Goal: Transaction & Acquisition: Book appointment/travel/reservation

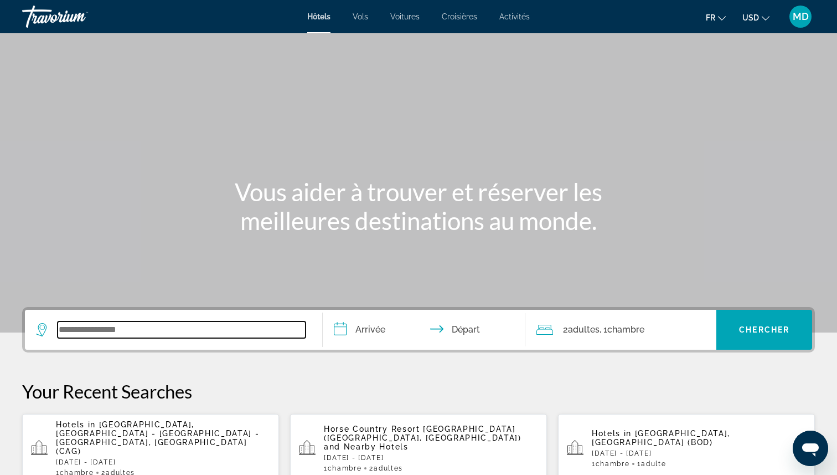
click at [156, 326] on input "Search widget" at bounding box center [182, 329] width 248 height 17
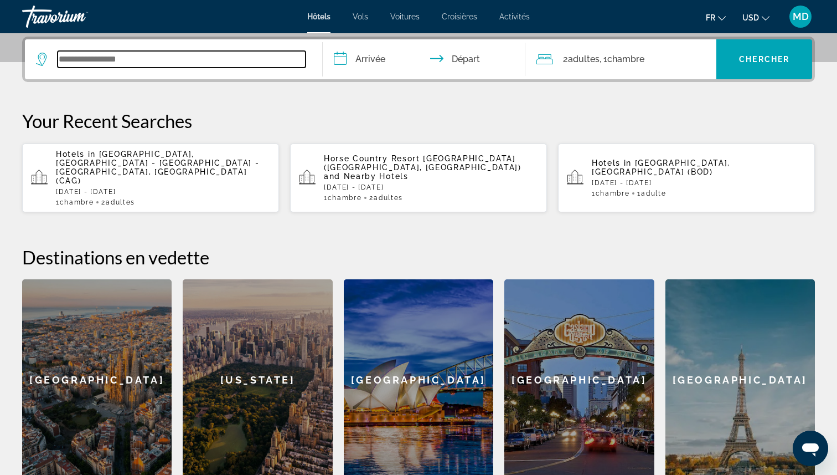
scroll to position [271, 0]
paste input "**********"
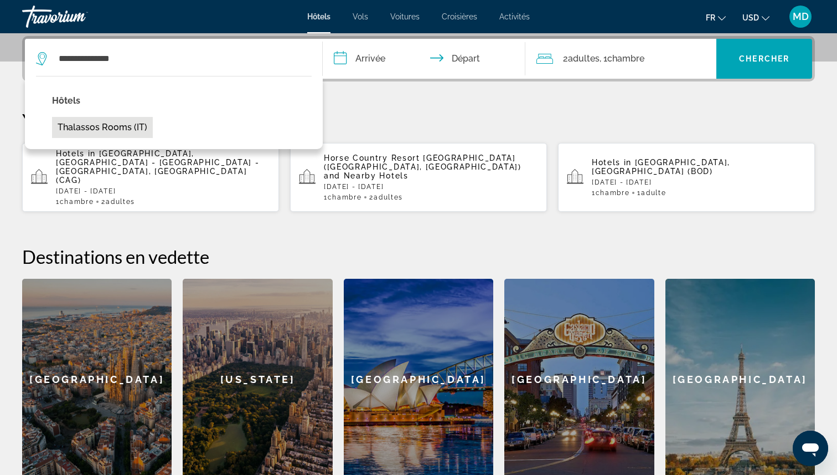
click at [133, 132] on button "Thalassos rooms (IT)" at bounding box center [102, 127] width 101 height 21
type input "**********"
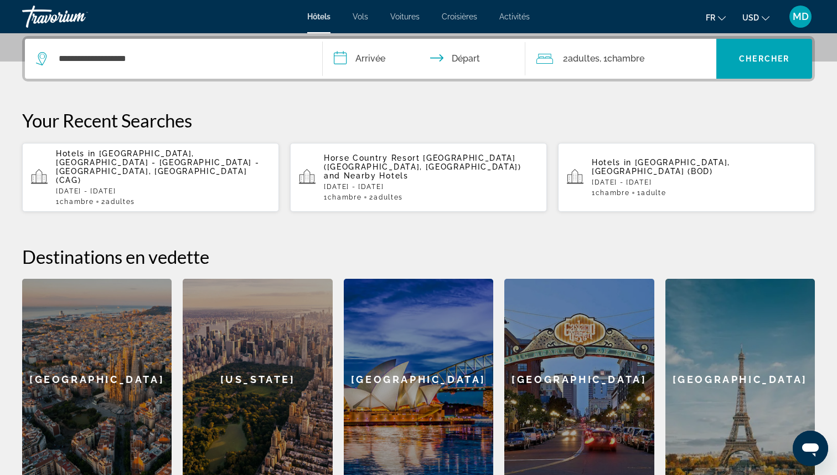
click at [379, 53] on input "**********" at bounding box center [426, 60] width 207 height 43
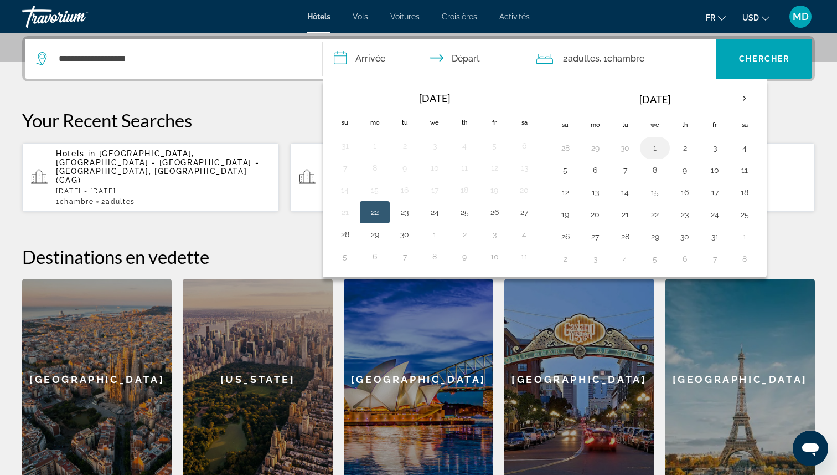
click at [650, 151] on button "1" at bounding box center [655, 148] width 18 height 16
click at [686, 153] on button "2" at bounding box center [685, 148] width 18 height 16
type input "**********"
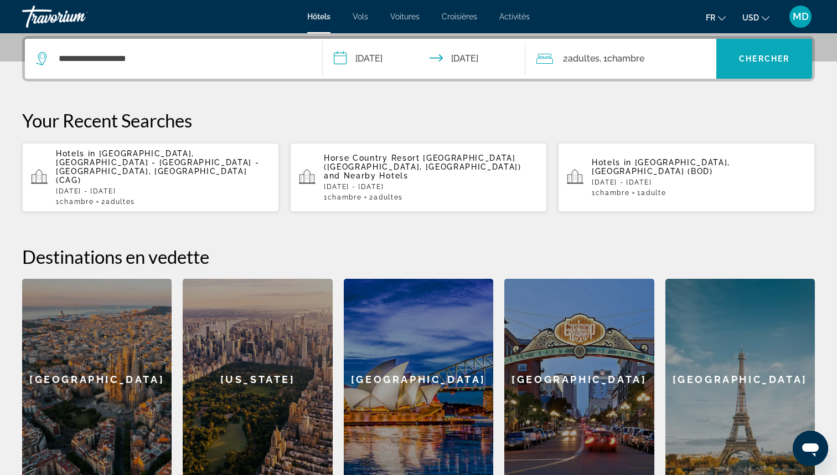
click at [749, 58] on span "Chercher" at bounding box center [764, 58] width 50 height 9
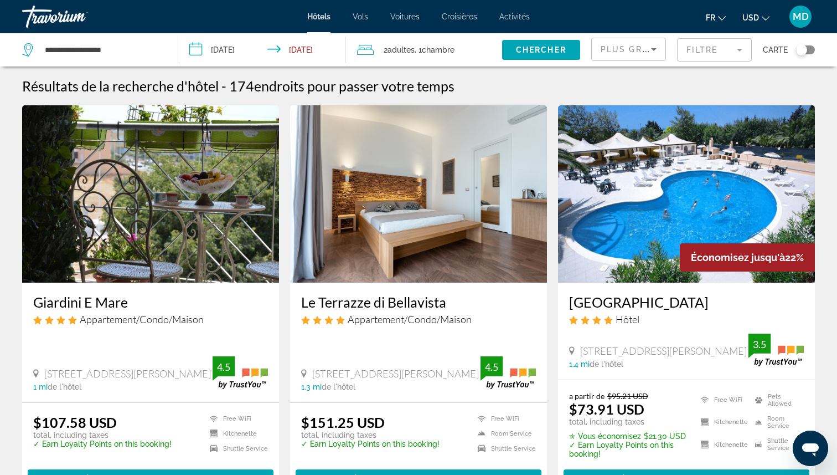
click at [739, 54] on mat-form-field "Filtre" at bounding box center [714, 49] width 75 height 23
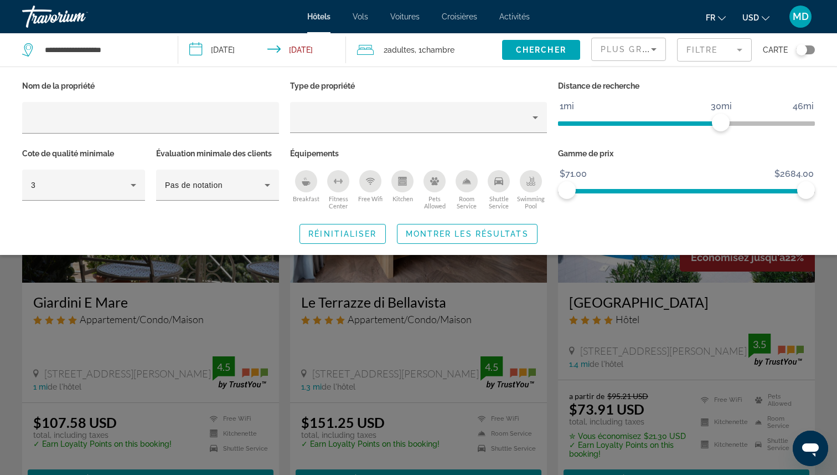
click at [519, 183] on button "Swimming Pool" at bounding box center [531, 189] width 32 height 40
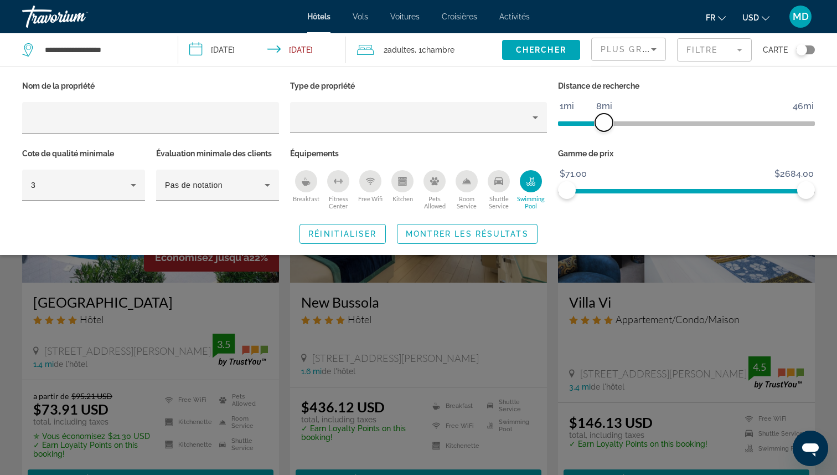
drag, startPoint x: 721, startPoint y: 115, endPoint x: 603, endPoint y: 116, distance: 118.0
click at [603, 116] on span "ngx-slider" at bounding box center [604, 123] width 18 height 18
drag, startPoint x: 603, startPoint y: 116, endPoint x: 627, endPoint y: 116, distance: 23.8
click at [627, 116] on span "ngx-slider" at bounding box center [626, 123] width 18 height 18
click at [501, 236] on span "Montrer les résultats" at bounding box center [467, 233] width 123 height 9
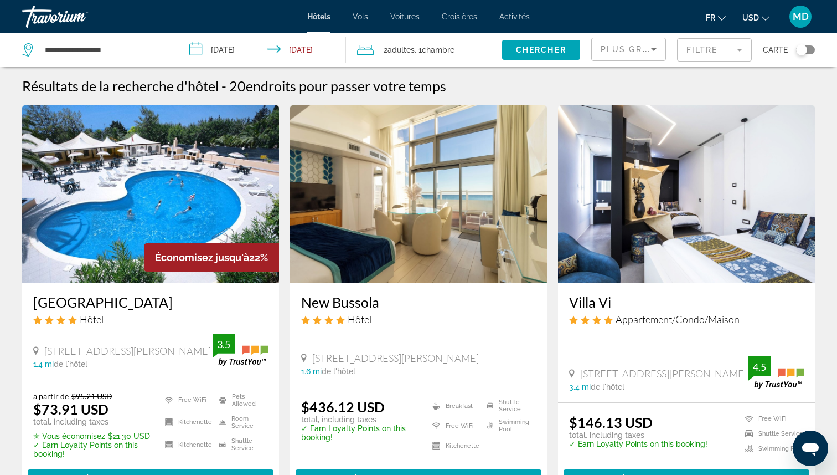
click at [805, 51] on div "Toggle map" at bounding box center [801, 49] width 11 height 11
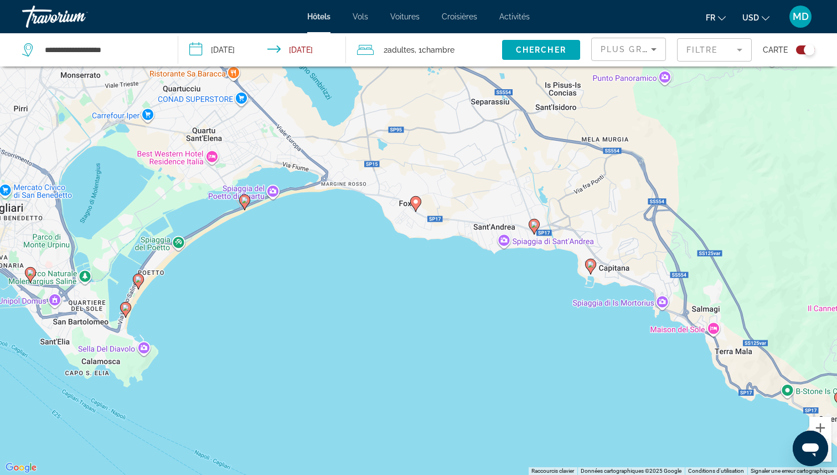
click at [245, 199] on image "Main content" at bounding box center [244, 200] width 7 height 7
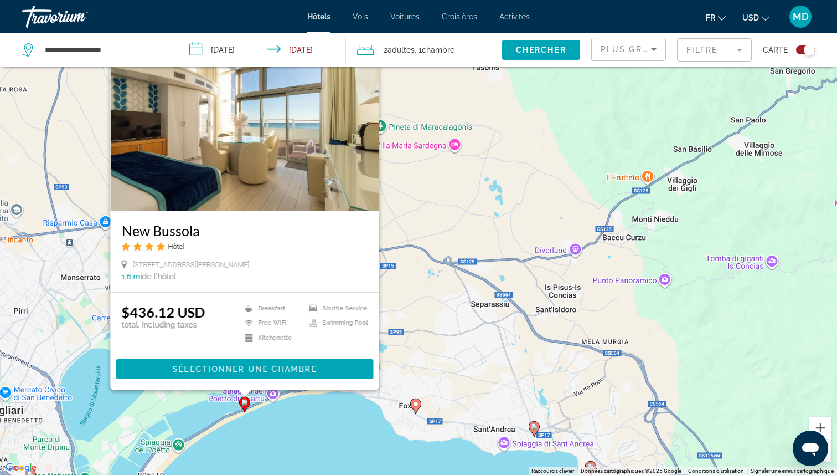
click at [338, 460] on div "Pour activer le glissement avec le clavier, appuyez sur Alt+Entrée. Une fois ce…" at bounding box center [418, 237] width 837 height 475
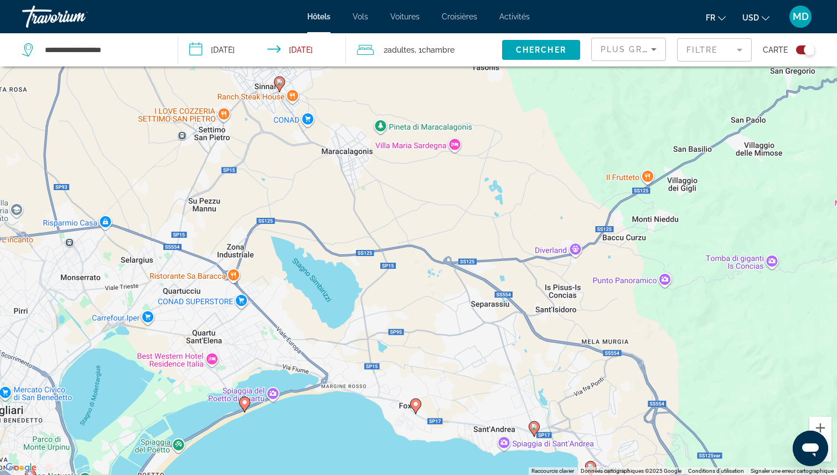
click at [418, 403] on image "Main content" at bounding box center [416, 403] width 7 height 7
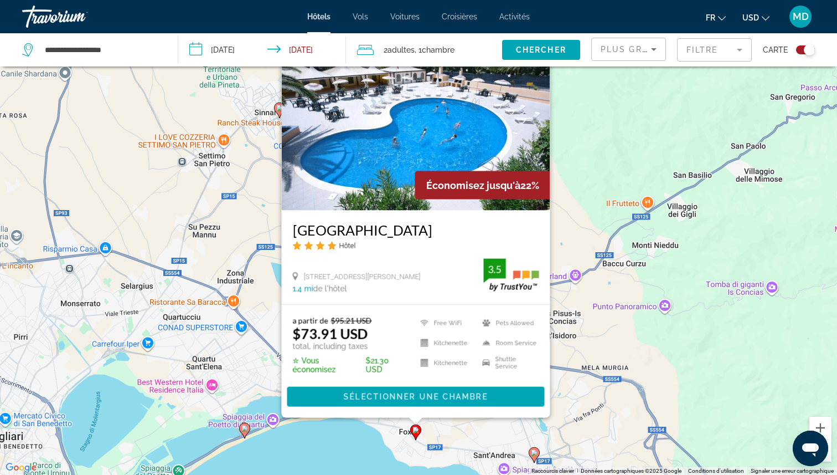
click at [361, 448] on div "Pour activer le glissement avec le clavier, appuyez sur Alt+Entrée. Une fois ce…" at bounding box center [418, 237] width 837 height 475
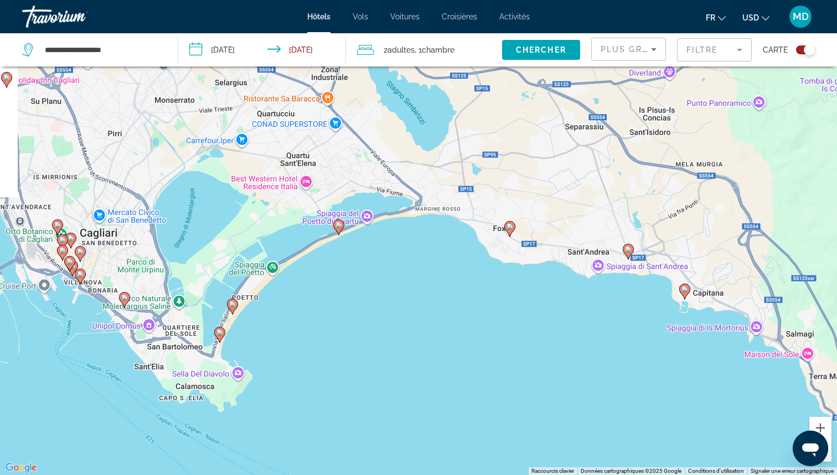
drag, startPoint x: 361, startPoint y: 445, endPoint x: 455, endPoint y: 240, distance: 225.0
click at [455, 240] on div "Pour activer le glissement avec le clavier, appuyez sur Alt+Entrée. Une fois ce…" at bounding box center [418, 237] width 837 height 475
click at [810, 52] on div "Toggle map" at bounding box center [809, 49] width 11 height 11
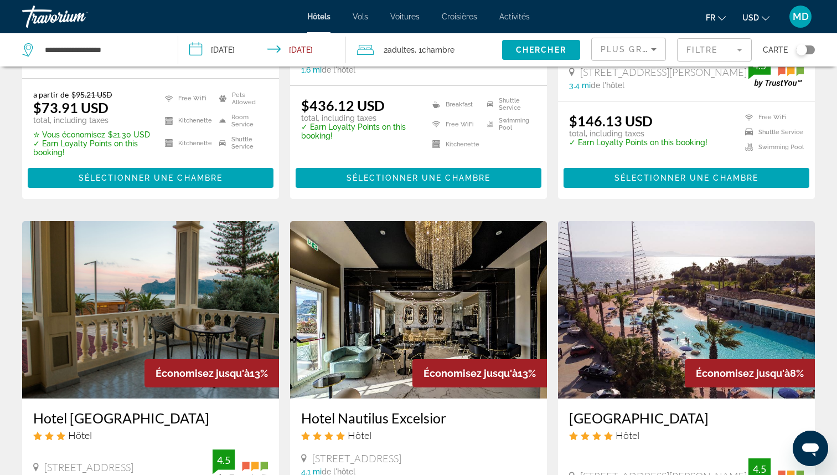
scroll to position [0, 0]
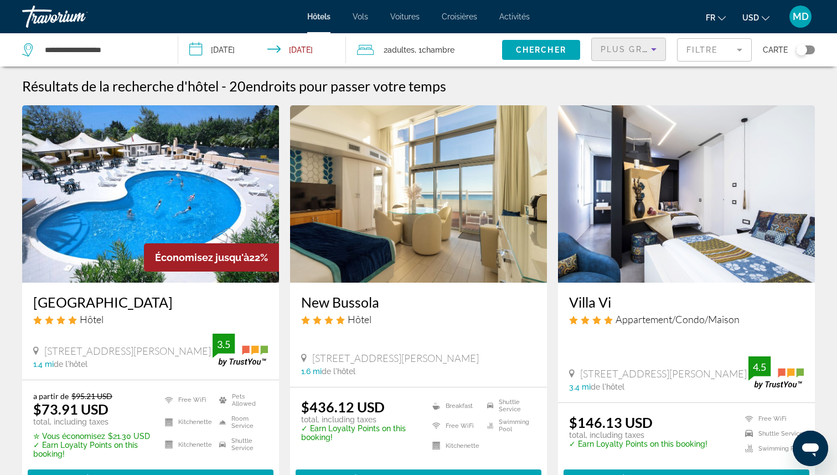
click at [621, 50] on span "Plus grandes économies" at bounding box center [667, 49] width 132 height 9
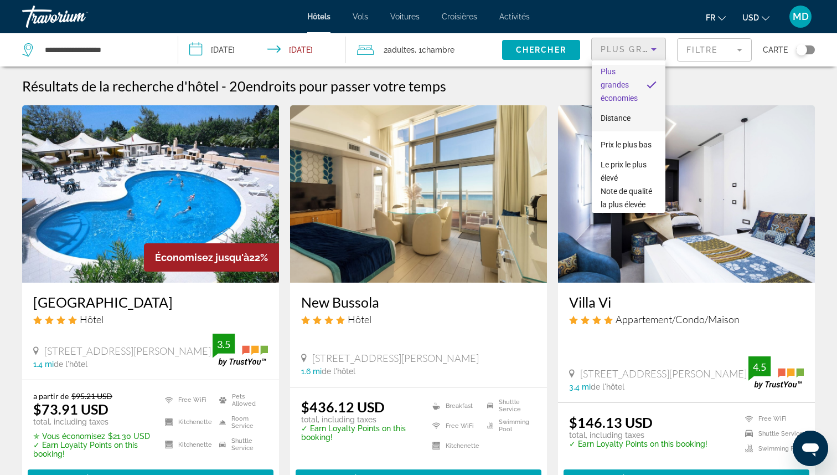
click at [622, 116] on span "Distance" at bounding box center [616, 118] width 30 height 9
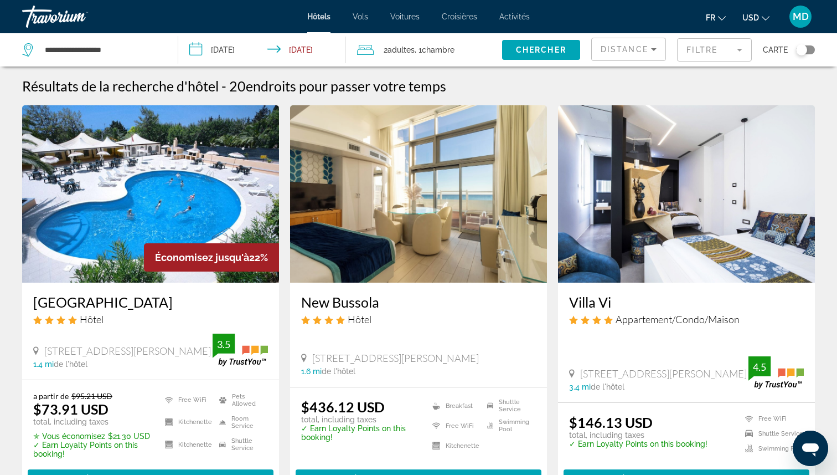
click at [804, 47] on div "Toggle map" at bounding box center [801, 49] width 11 height 11
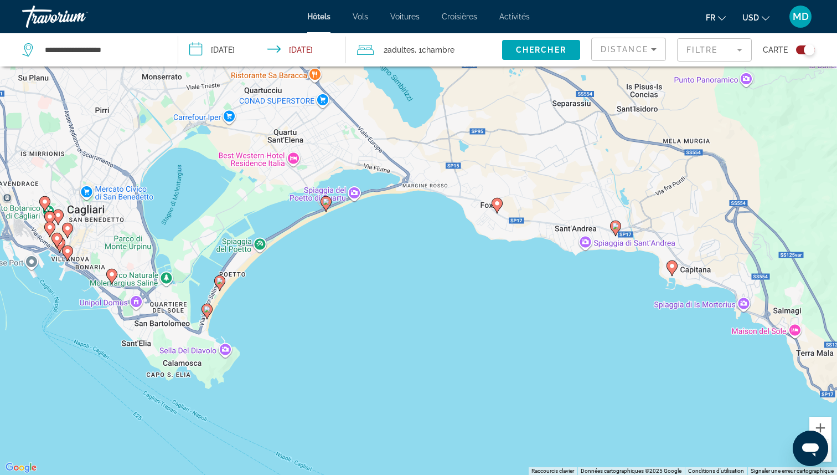
click at [328, 203] on image "Main content" at bounding box center [326, 201] width 7 height 7
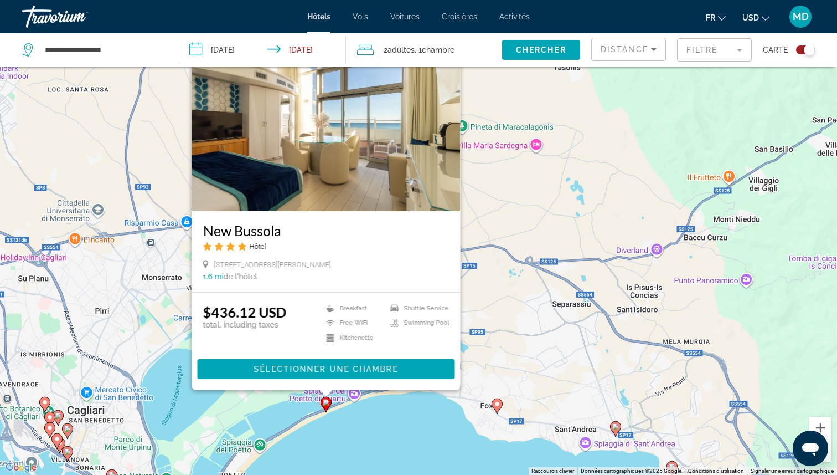
click at [355, 436] on div "Pour activer le glissement avec le clavier, appuyez sur Alt+Entrée. Une fois ce…" at bounding box center [418, 237] width 837 height 475
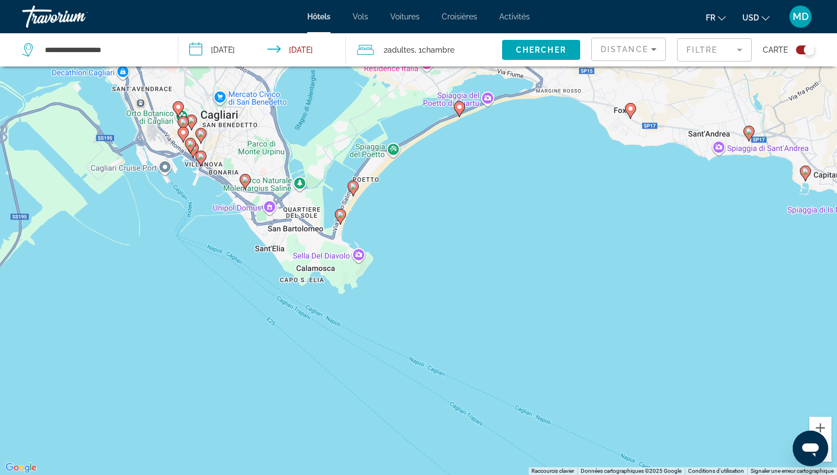
drag, startPoint x: 352, startPoint y: 436, endPoint x: 488, endPoint y: 137, distance: 328.9
click at [488, 137] on div "Pour activer le glissement avec le clavier, appuyez sur Alt+Entrée. Une fois ce…" at bounding box center [418, 237] width 837 height 475
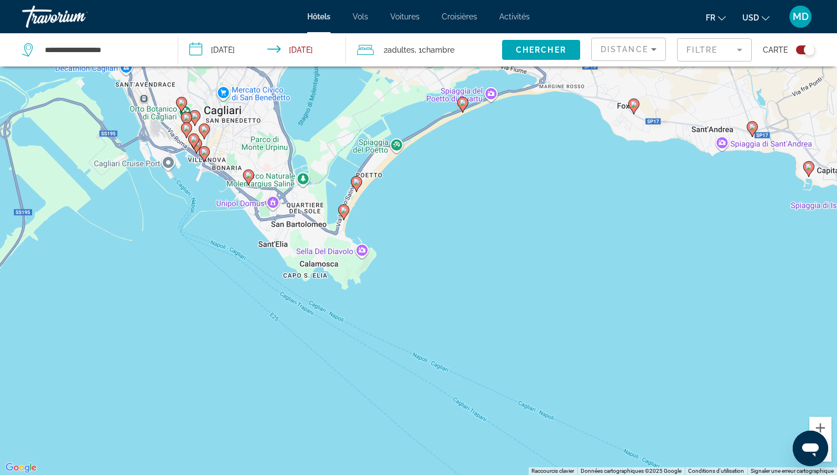
click at [355, 186] on icon "Main content" at bounding box center [357, 183] width 10 height 14
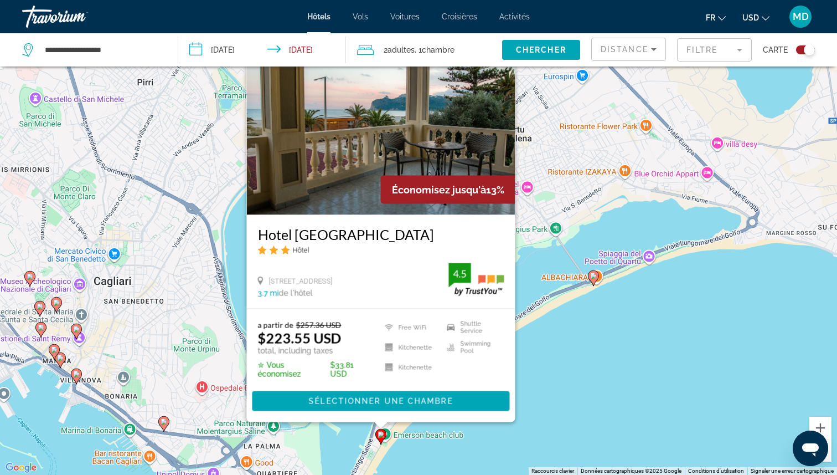
click at [460, 451] on div "Pour activer le glissement avec le clavier, appuyez sur Alt+Entrée. Une fois ce…" at bounding box center [418, 237] width 837 height 475
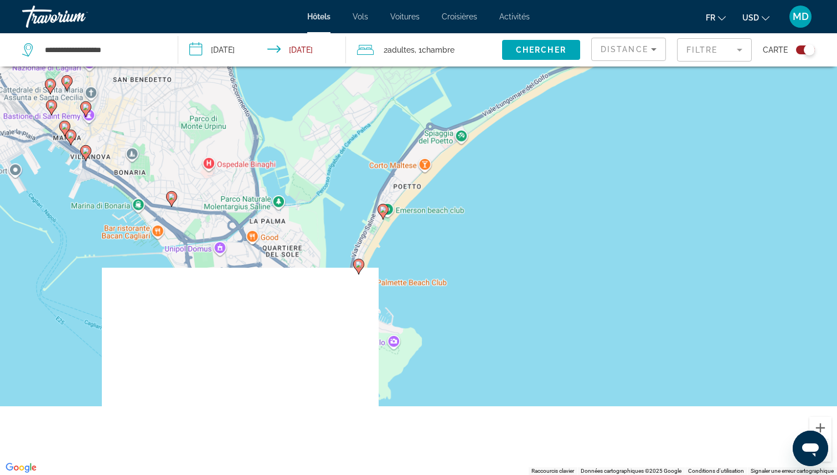
drag, startPoint x: 455, startPoint y: 449, endPoint x: 457, endPoint y: 206, distance: 243.1
click at [457, 206] on div "Pour activer le glissement avec le clavier, appuyez sur Alt+Entrée. Une fois ce…" at bounding box center [418, 237] width 837 height 475
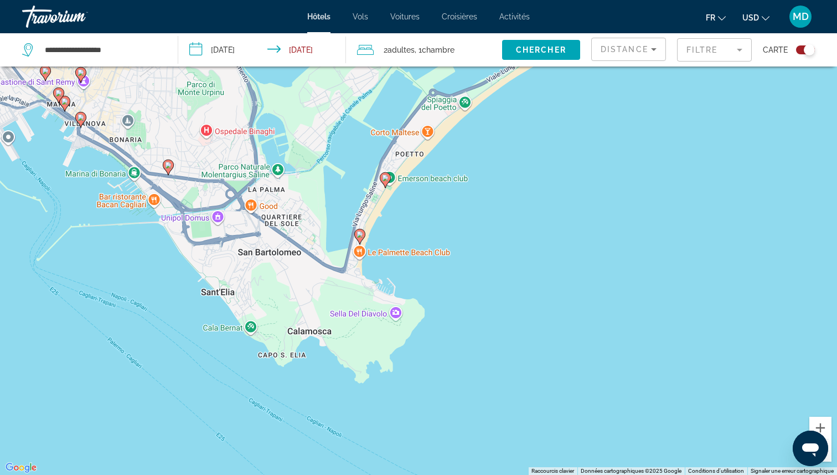
click at [356, 234] on icon "Main content" at bounding box center [360, 236] width 10 height 14
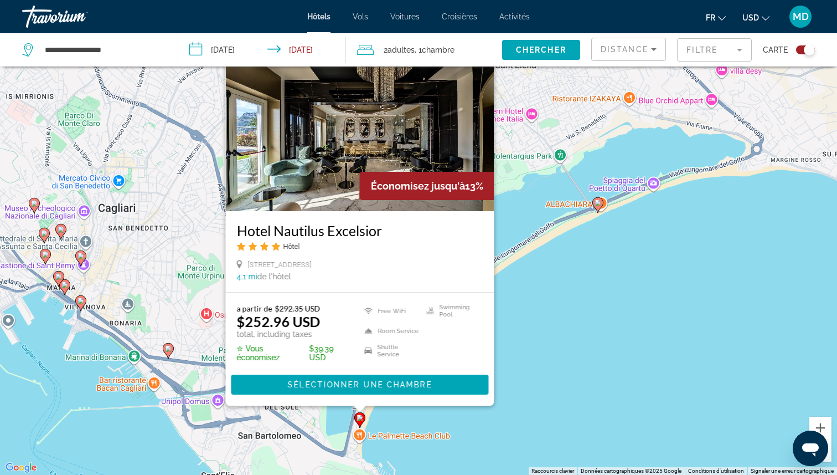
click at [606, 277] on div "Pour activer le glissement avec le clavier, appuyez sur Alt+Entrée. Une fois ce…" at bounding box center [418, 237] width 837 height 475
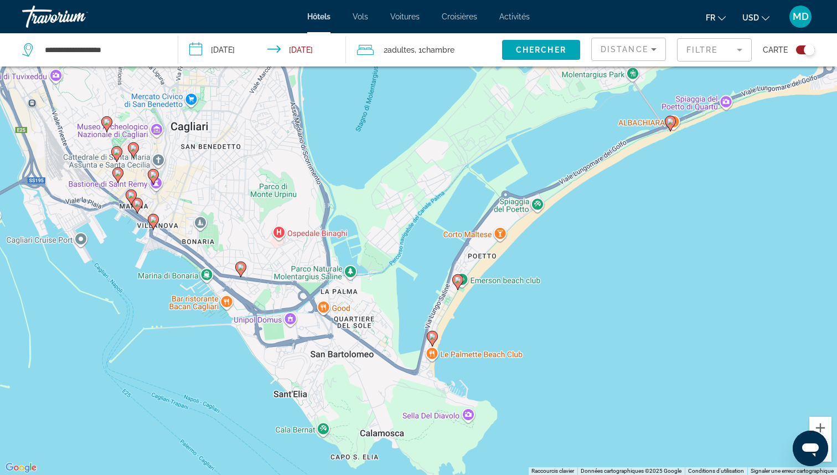
drag, startPoint x: 233, startPoint y: 350, endPoint x: 309, endPoint y: 264, distance: 114.6
click at [309, 264] on div "Pour activer le glissement avec le clavier, appuyez sur Alt+Entrée. Une fois ce…" at bounding box center [418, 237] width 837 height 475
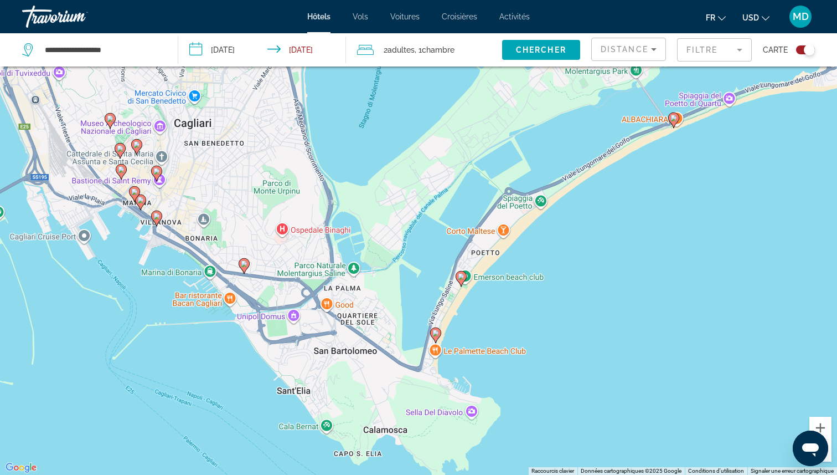
click at [244, 259] on icon "Main content" at bounding box center [244, 265] width 10 height 14
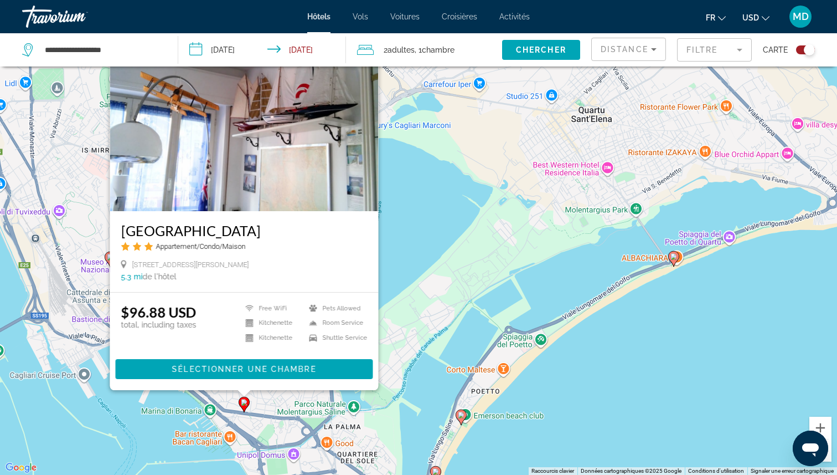
click at [112, 452] on div "Pour activer le glissement avec le clavier, appuyez sur Alt+Entrée. Une fois ce…" at bounding box center [418, 237] width 837 height 475
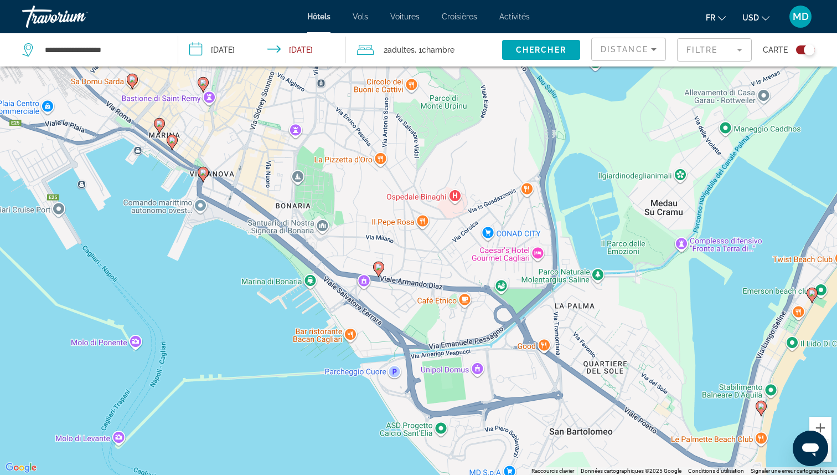
drag, startPoint x: 183, startPoint y: 411, endPoint x: 220, endPoint y: 266, distance: 150.2
click at [220, 265] on div "Pour activer le glissement avec le clavier, appuyez sur Alt+Entrée. Une fois ce…" at bounding box center [418, 237] width 837 height 475
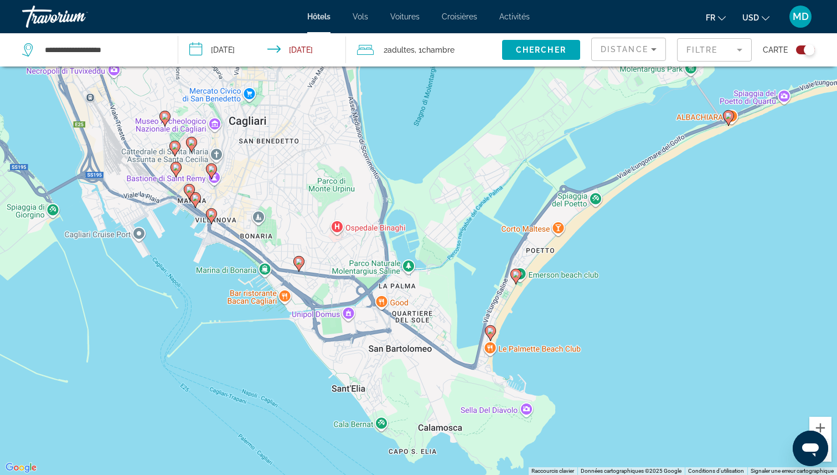
click at [208, 212] on icon "Main content" at bounding box center [212, 215] width 10 height 14
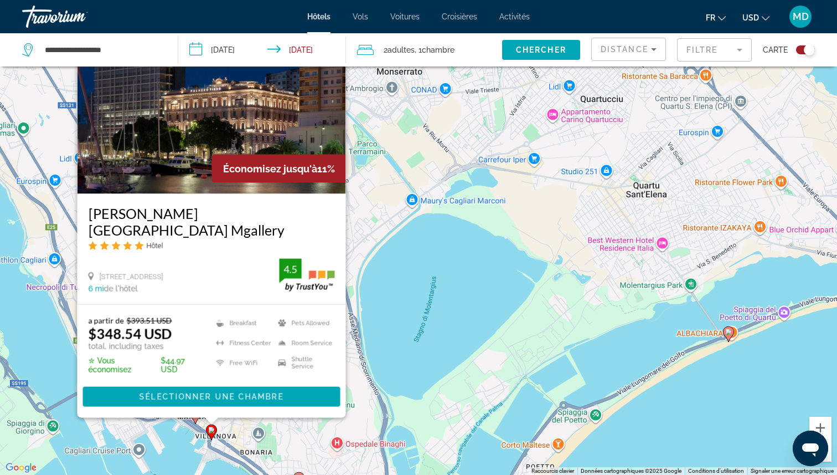
click at [146, 433] on div "Pour activer le glissement avec le clavier, appuyez sur Alt+Entrée. Une fois ce…" at bounding box center [418, 237] width 837 height 475
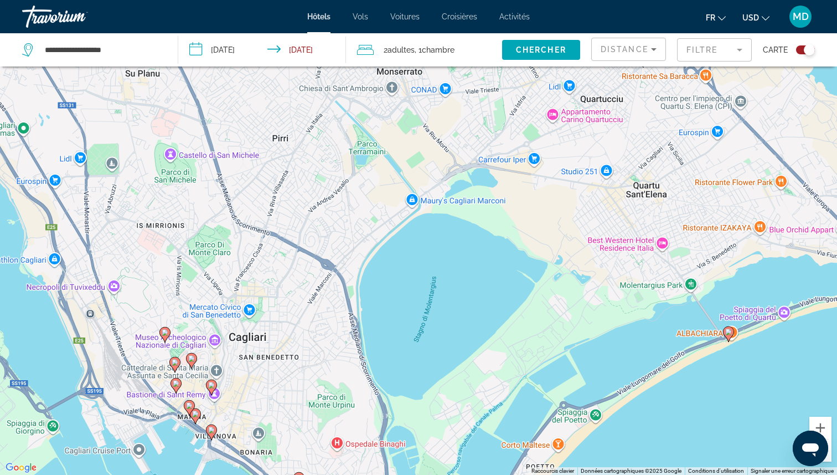
click at [198, 414] on image "Main content" at bounding box center [195, 413] width 7 height 7
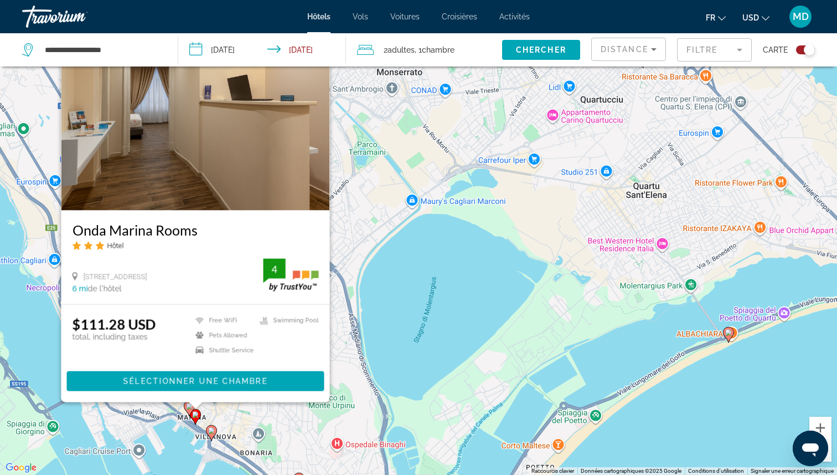
click at [157, 439] on div "Pour activer le glissement avec le clavier, appuyez sur Alt+Entrée. Une fois ce…" at bounding box center [418, 237] width 837 height 475
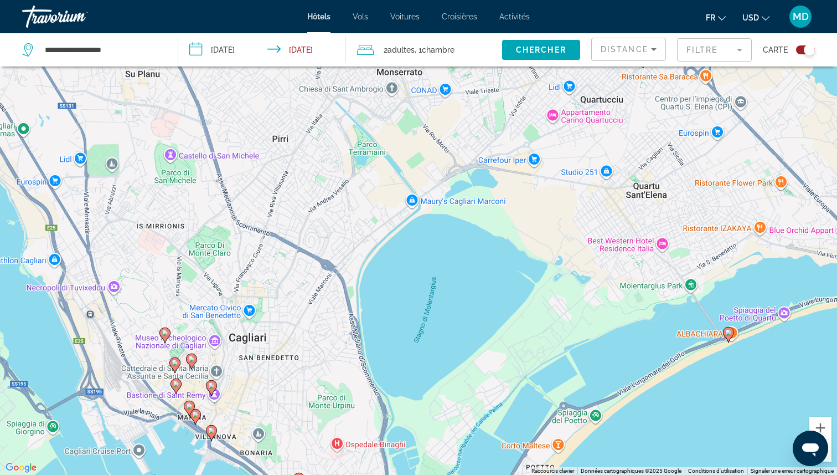
click at [186, 404] on icon "Main content" at bounding box center [189, 407] width 10 height 14
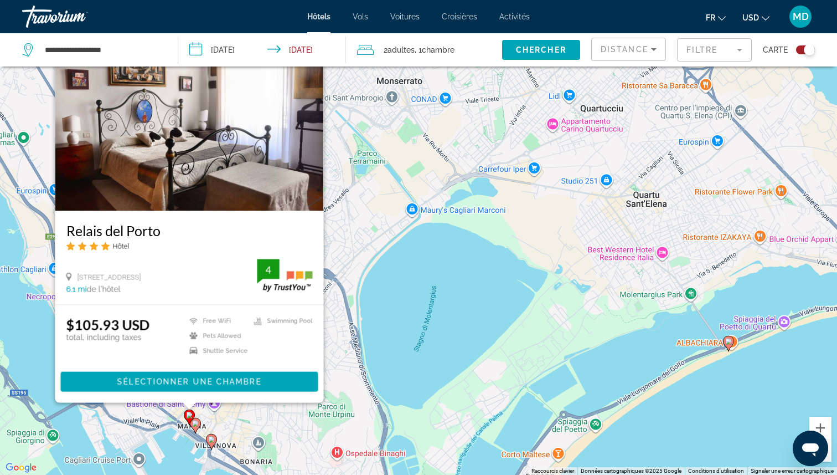
click at [151, 442] on div "Pour activer le glissement avec le clavier, appuyez sur Alt+Entrée. Une fois ce…" at bounding box center [418, 237] width 837 height 475
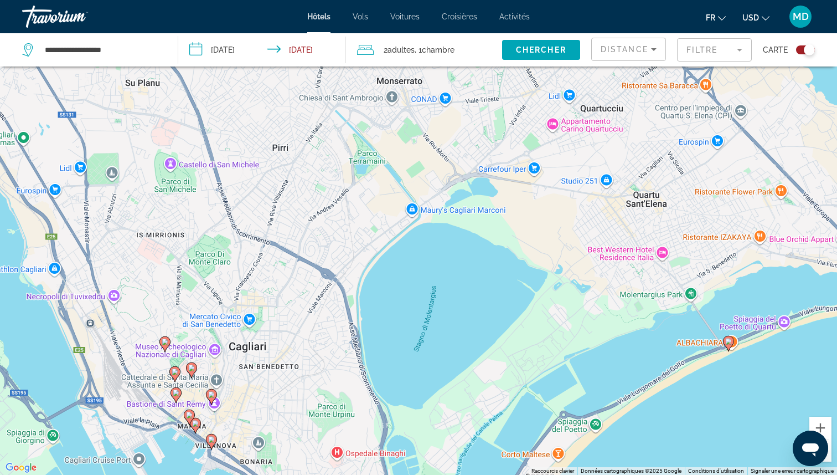
click at [209, 390] on icon "Main content" at bounding box center [212, 396] width 10 height 14
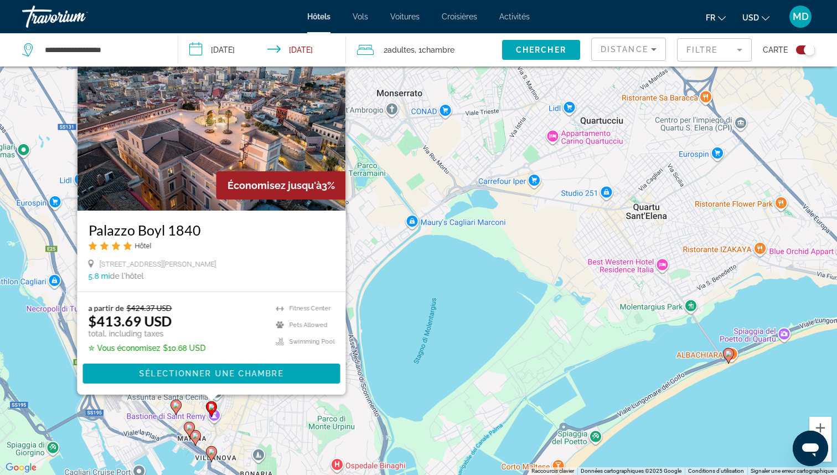
click at [175, 401] on icon "Main content" at bounding box center [176, 406] width 10 height 14
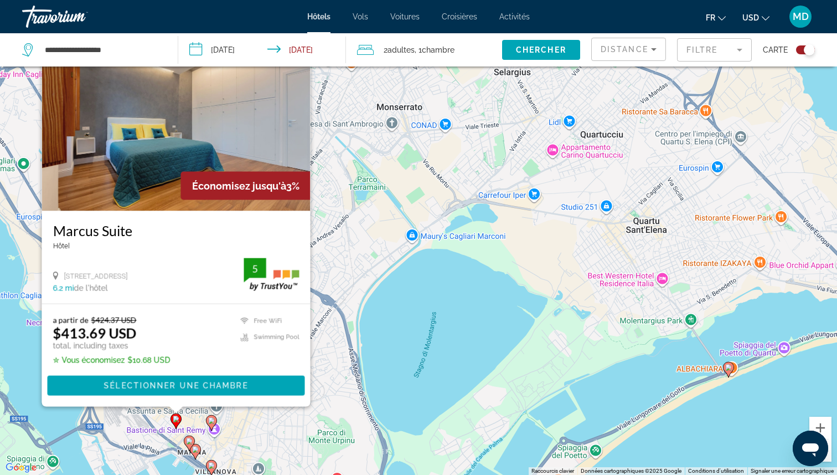
click at [148, 419] on div "Pour activer le glissement avec le clavier, appuyez sur Alt+Entrée. Une fois ce…" at bounding box center [418, 237] width 837 height 475
